Goal: Transaction & Acquisition: Purchase product/service

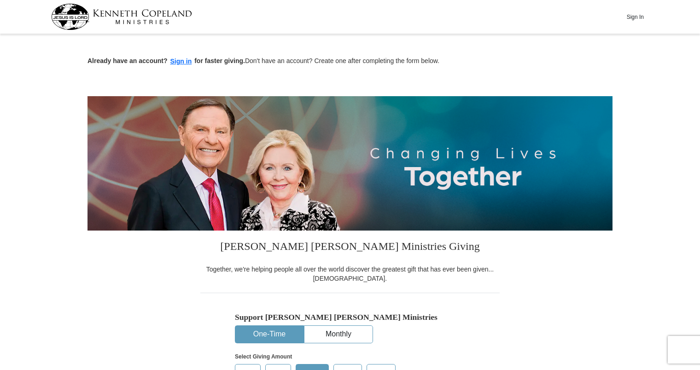
click at [634, 19] on button "Sign In" at bounding box center [635, 17] width 28 height 14
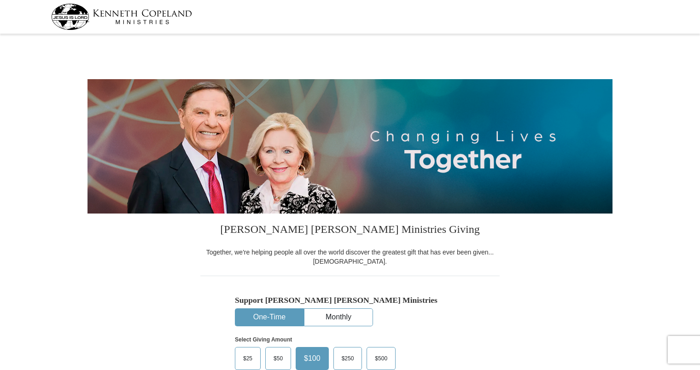
select select "VA"
click at [273, 354] on span "$50" at bounding box center [278, 359] width 18 height 14
click at [0, 0] on input "$50" at bounding box center [0, 0] width 0 height 0
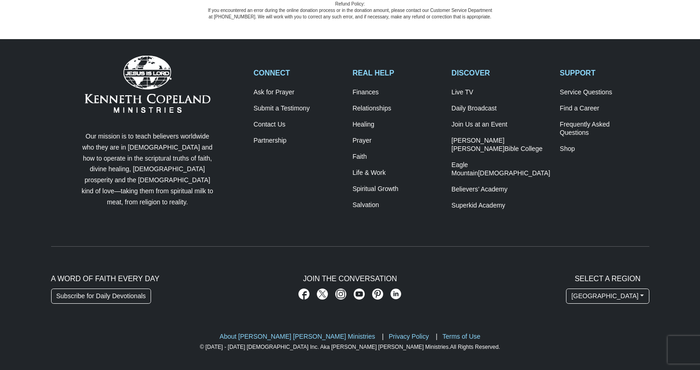
scroll to position [656, 0]
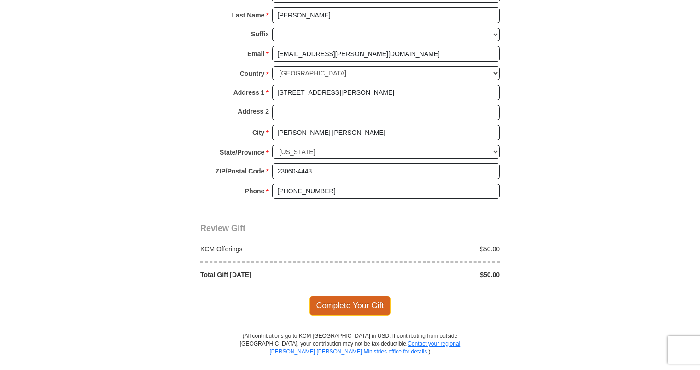
click at [370, 298] on span "Complete Your Gift" at bounding box center [350, 305] width 82 height 19
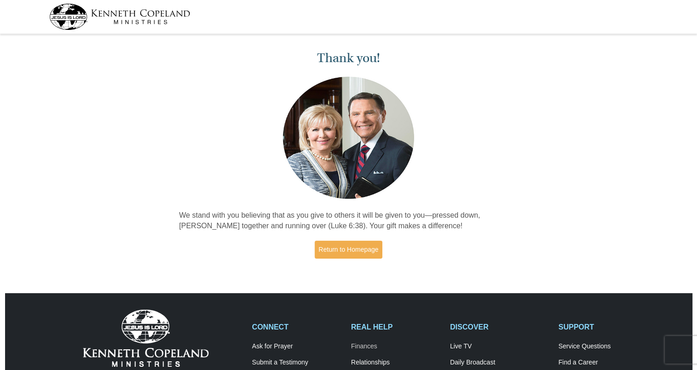
click at [370, 345] on link "Finances" at bounding box center [395, 347] width 89 height 8
